Goal: Task Accomplishment & Management: Use online tool/utility

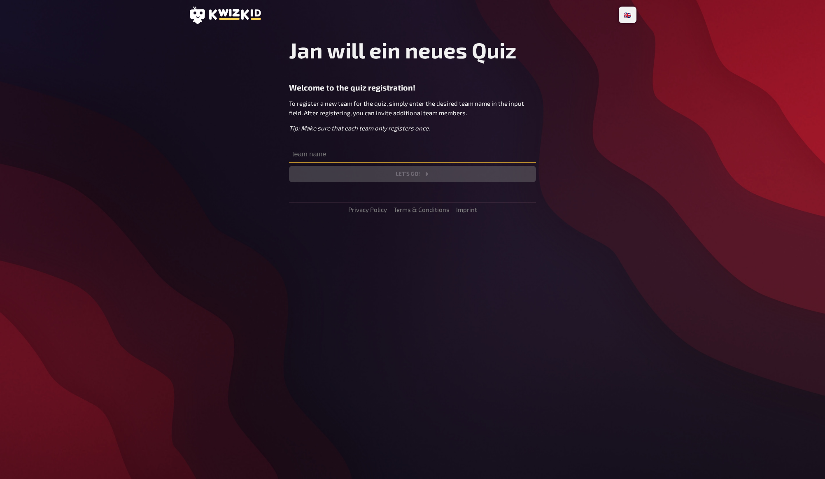
click at [447, 155] on input "text" at bounding box center [412, 154] width 247 height 16
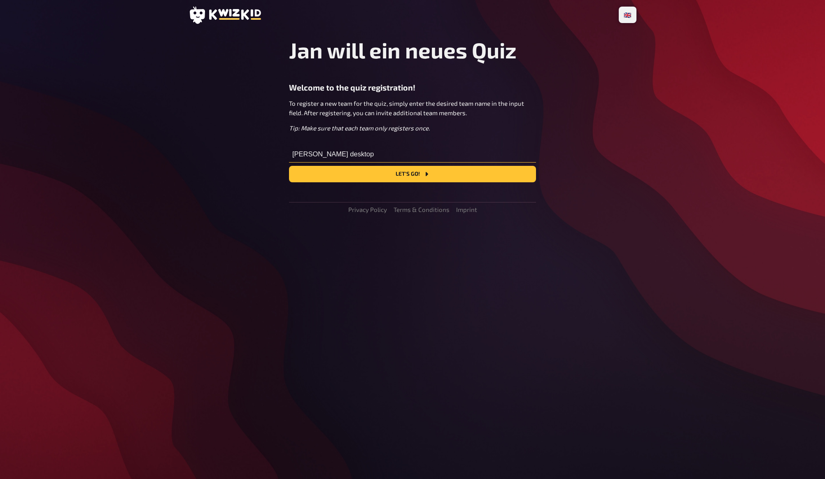
type input "[PERSON_NAME] desktop"
click at [289, 166] on button "Let's go!" at bounding box center [412, 174] width 247 height 16
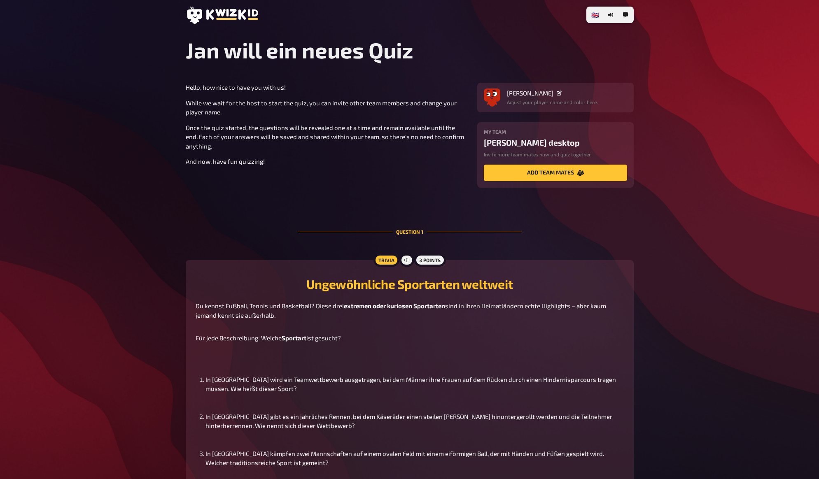
click at [712, 187] on div "🇩🇪 Deutsch 🇬🇧 English 🇳🇱 Nederlands Jan will ein neues Quiz Hello, how nice to …" at bounding box center [409, 290] width 819 height 580
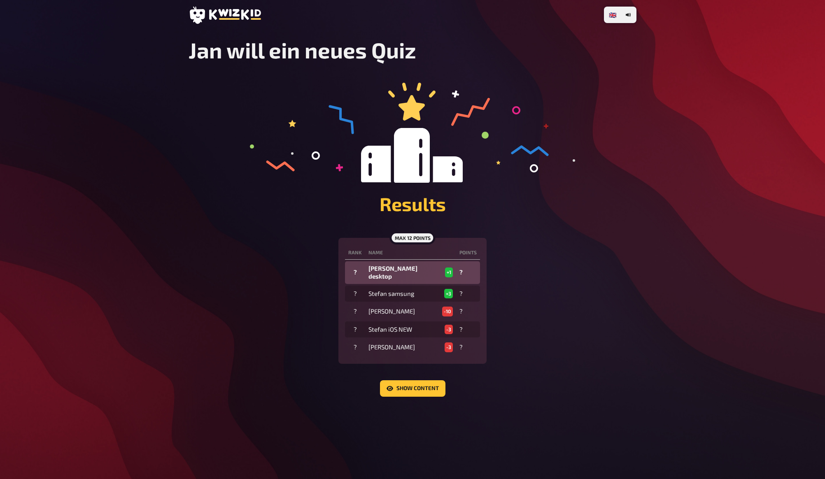
click at [712, 187] on div "🇩🇪 Deutsch 🇬🇧 English 🇳🇱 Nederlands Jan will ein neues Quiz Results max 12 poin…" at bounding box center [412, 239] width 825 height 479
click at [705, 207] on div "🇩🇪 Deutsch 🇬🇧 English 🇳🇱 Nederlands Jan will ein neues Quiz Results max 12 poin…" at bounding box center [412, 239] width 825 height 479
click at [700, 219] on div "🇩🇪 Deutsch 🇬🇧 English 🇳🇱 Nederlands Jan will ein neues Quiz Results max 12 poin…" at bounding box center [412, 239] width 825 height 479
click at [165, 126] on div "🇩🇪 Deutsch 🇬🇧 English 🇳🇱 Nederlands Jan will ein neues Quiz Results max 12 poin…" at bounding box center [412, 239] width 825 height 479
